Goal: Book appointment/travel/reservation

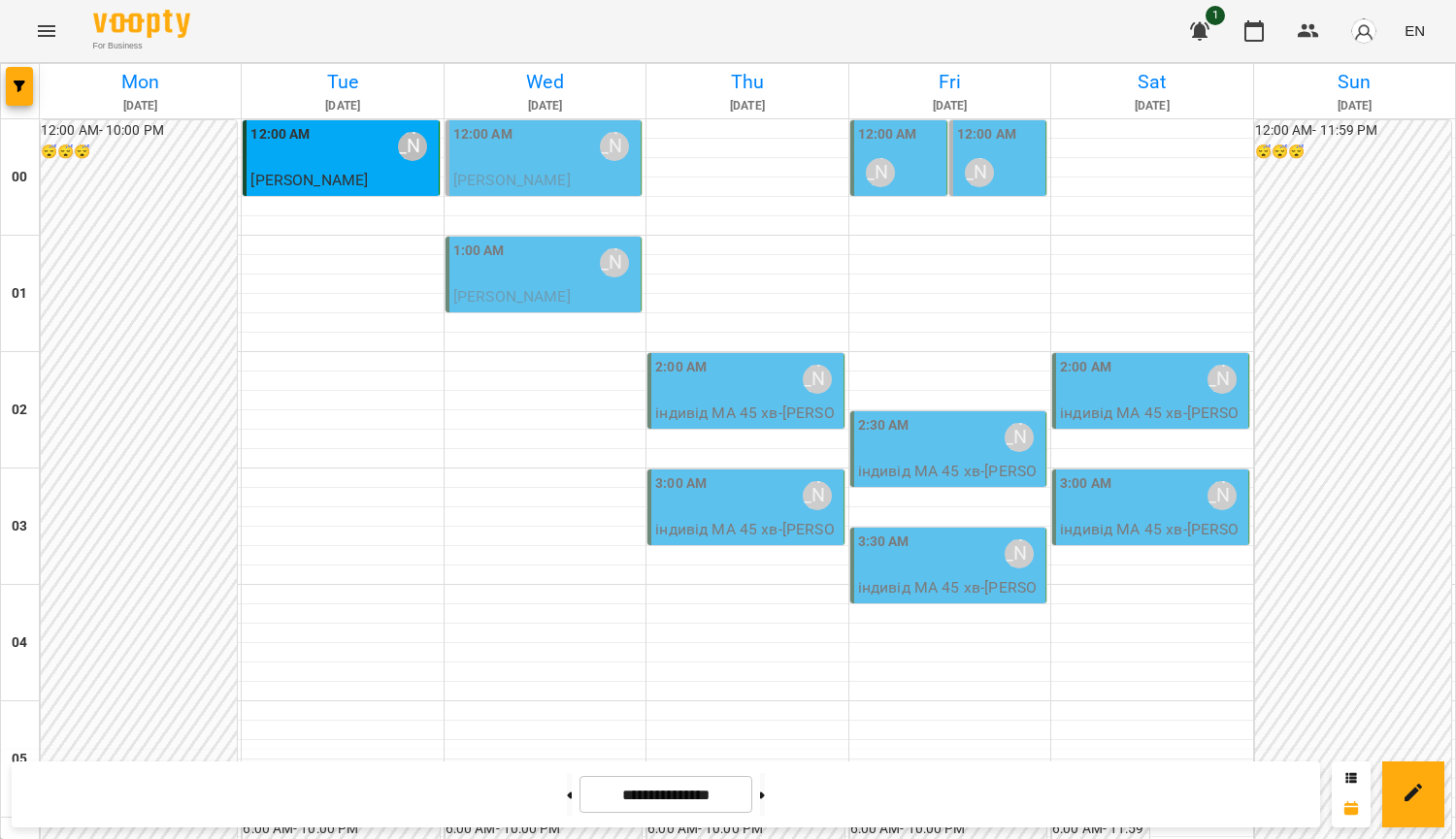
scroll to position [170, 0]
click at [897, 135] on label "12:00 AM" at bounding box center [888, 135] width 59 height 22
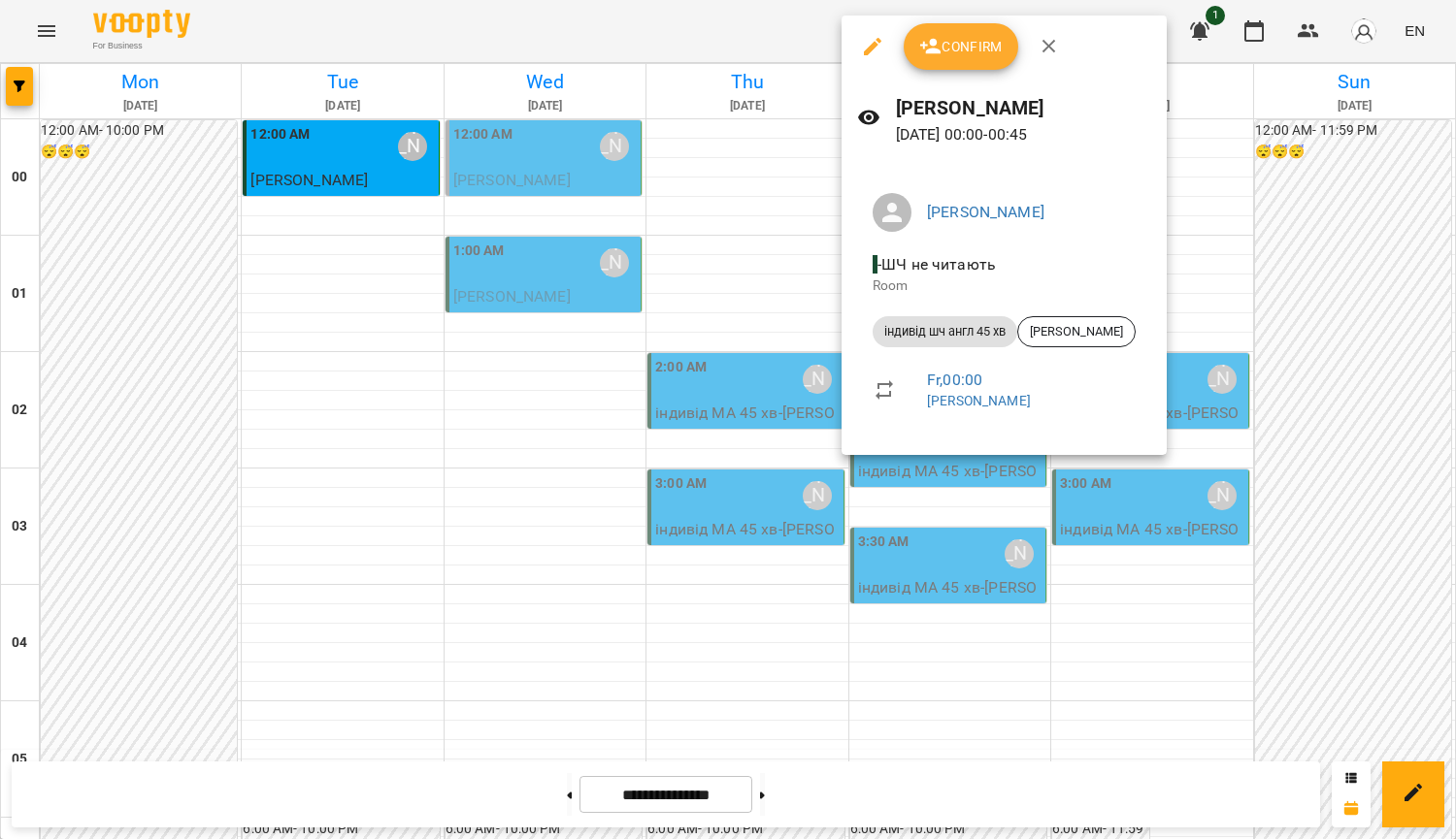
click at [797, 264] on div at bounding box center [728, 419] width 1456 height 839
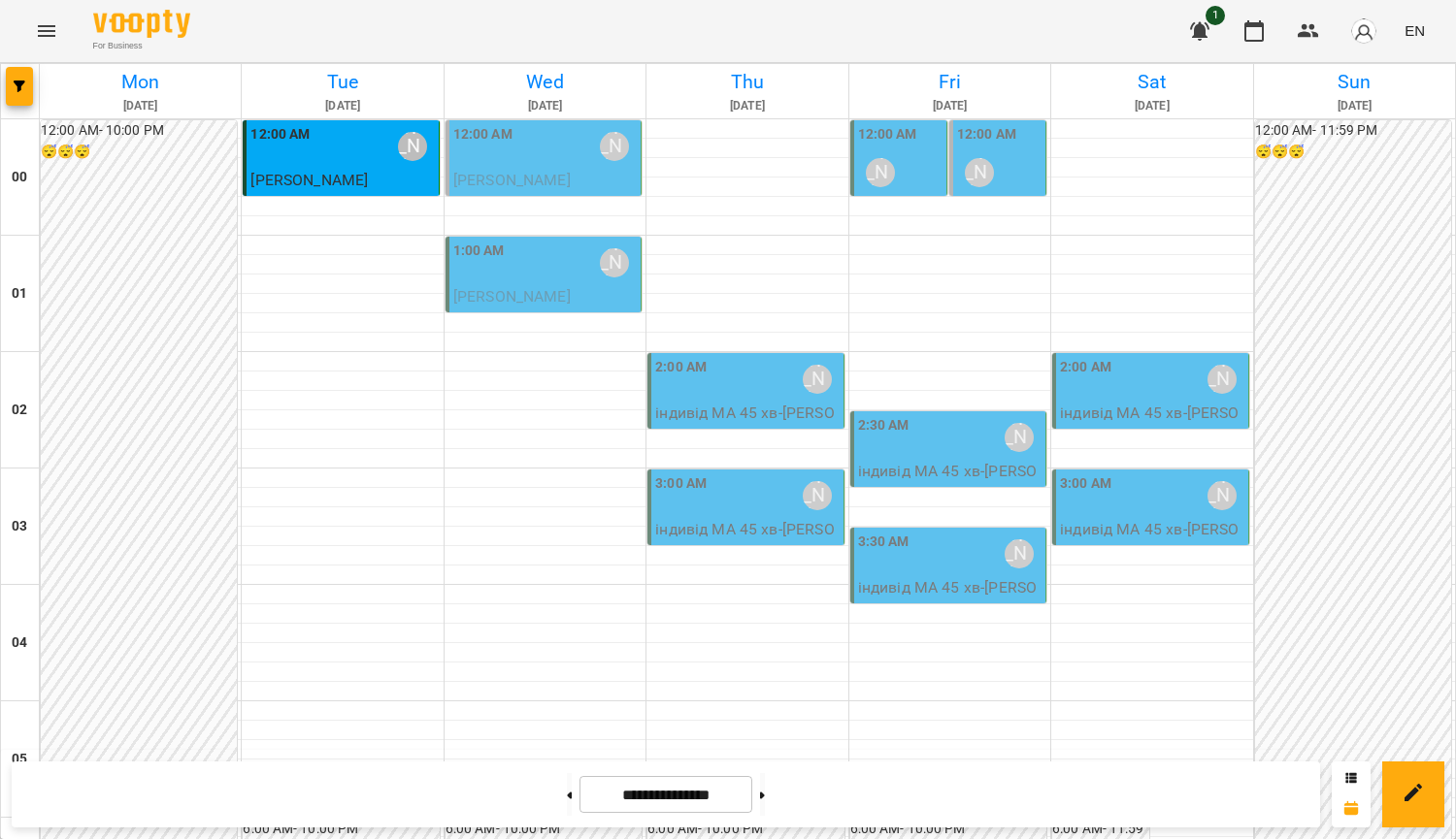
click at [959, 475] on p "індивід МА 45 хв - Анастасія Павлова" at bounding box center [950, 483] width 183 height 45
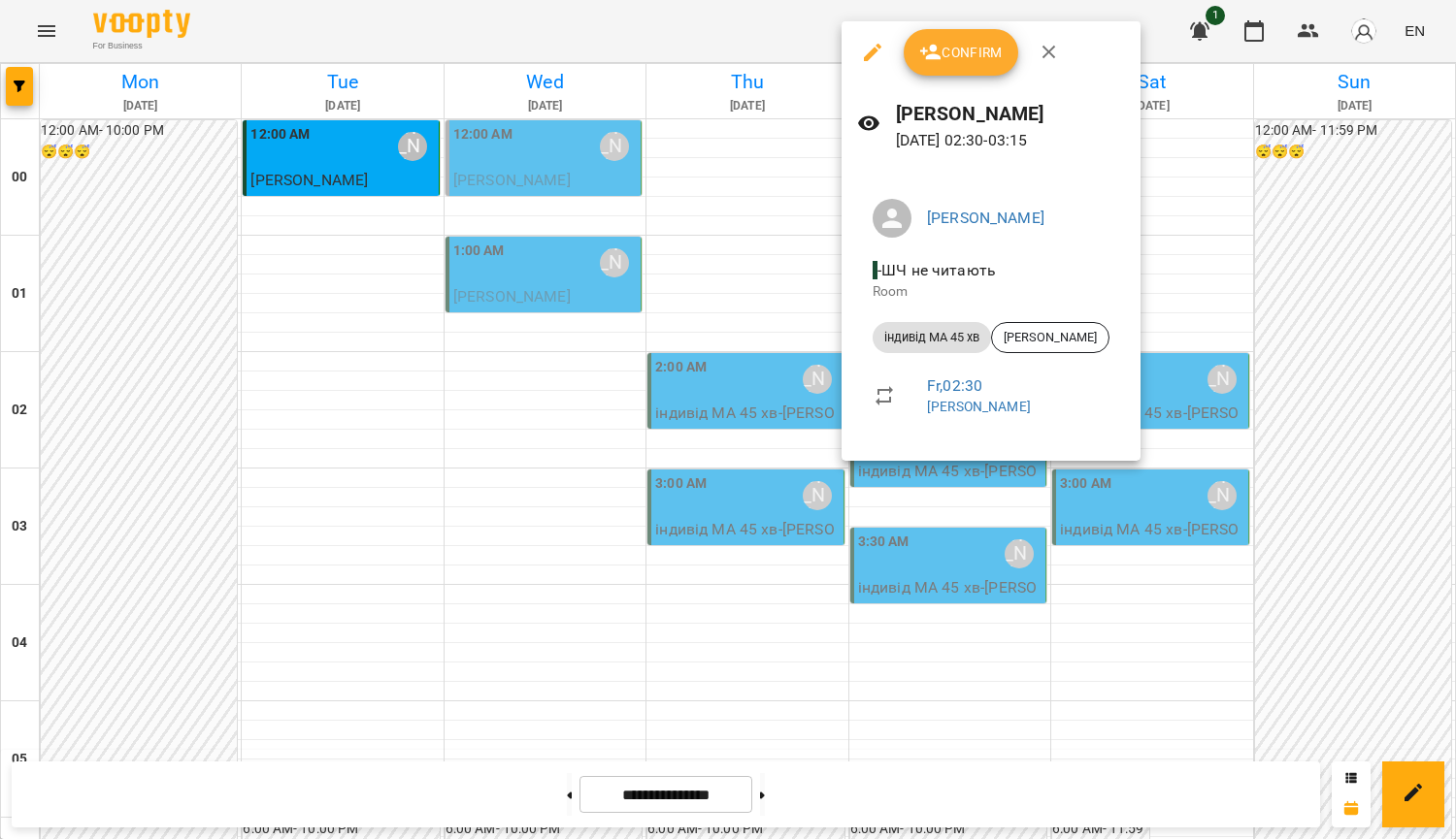
click at [1323, 295] on div at bounding box center [728, 419] width 1456 height 839
click at [1056, 57] on div "For Business 1 EN" at bounding box center [728, 31] width 1456 height 62
